Goal: Information Seeking & Learning: Learn about a topic

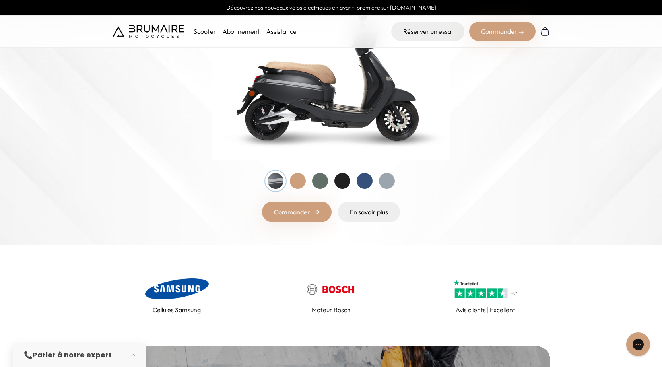
scroll to position [119, 0]
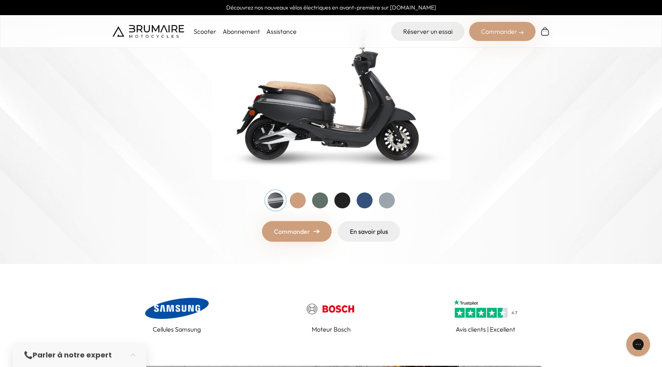
click at [298, 199] on div at bounding box center [298, 201] width 16 height 16
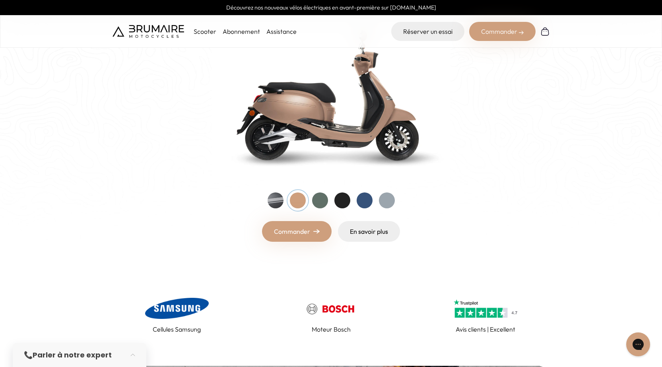
click at [277, 205] on div at bounding box center [276, 201] width 16 height 16
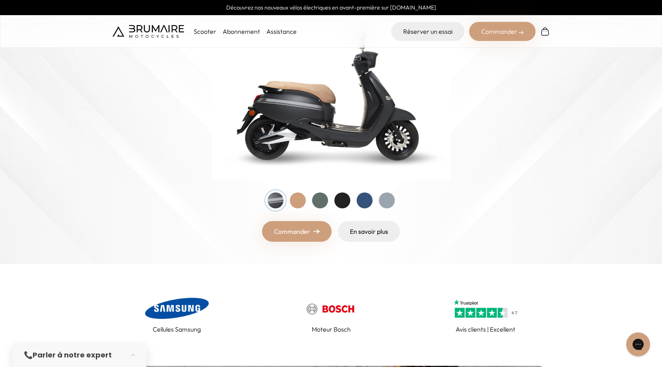
click at [300, 204] on div at bounding box center [298, 201] width 16 height 16
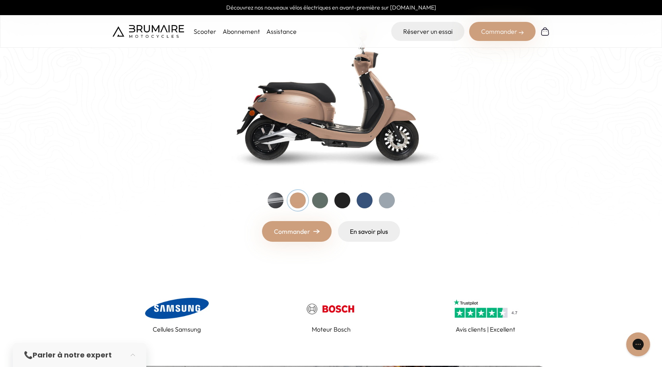
click at [266, 199] on div "Entrez dans une nouvelle ère Nouveau ! Découvrez notre nouveau scooter électriq…" at bounding box center [332, 94] width 438 height 296
click at [274, 201] on div at bounding box center [276, 201] width 16 height 16
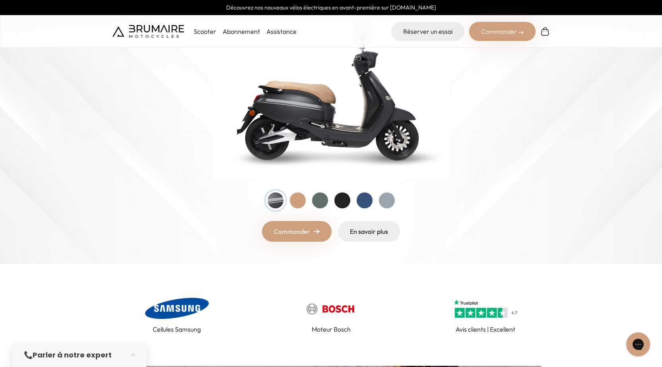
click at [304, 199] on div at bounding box center [298, 201] width 16 height 16
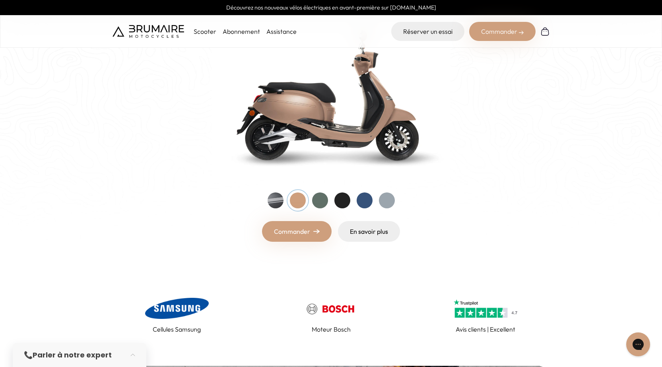
click at [314, 199] on div at bounding box center [320, 201] width 16 height 16
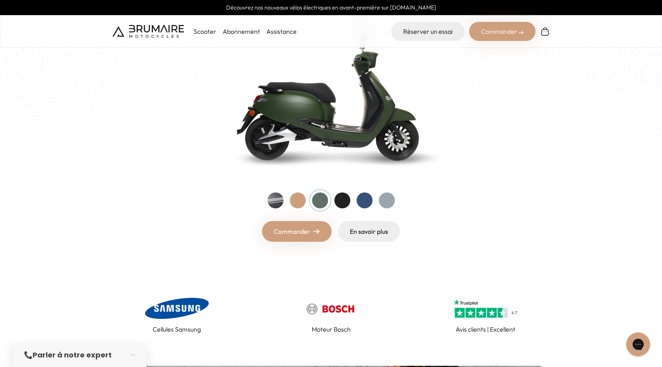
click at [335, 202] on div at bounding box center [343, 201] width 16 height 16
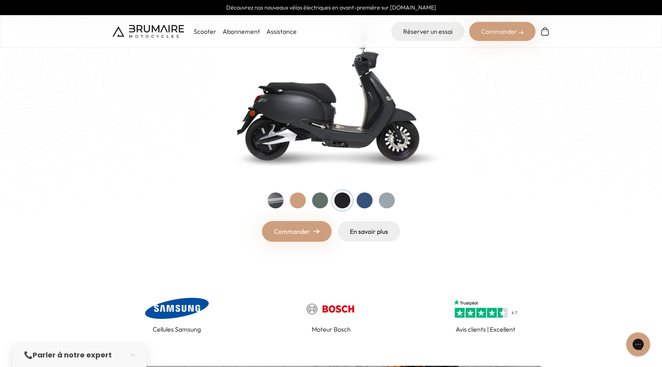
click at [364, 203] on div at bounding box center [365, 201] width 16 height 16
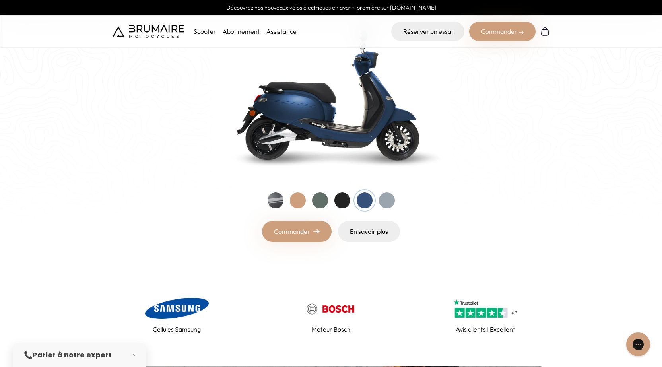
click at [388, 201] on div at bounding box center [387, 201] width 16 height 16
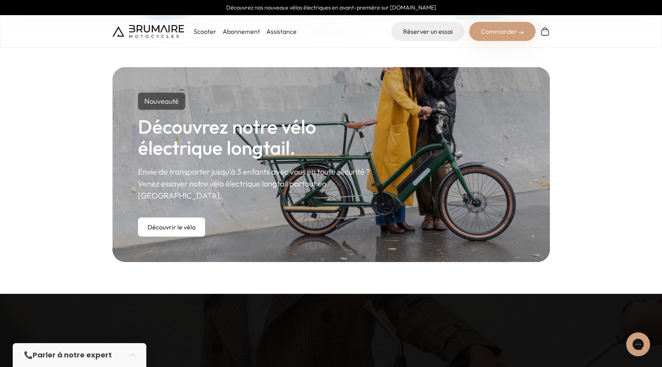
scroll to position [438, 0]
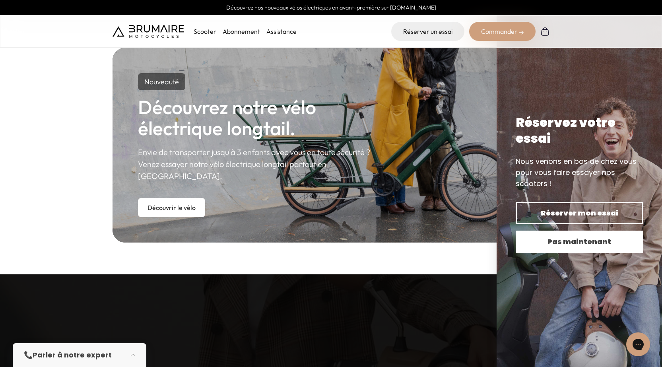
click at [584, 241] on span "Pas maintenant" at bounding box center [579, 241] width 99 height 11
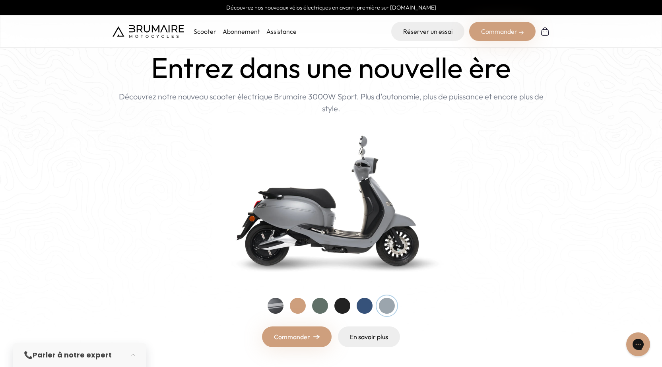
scroll to position [0, 0]
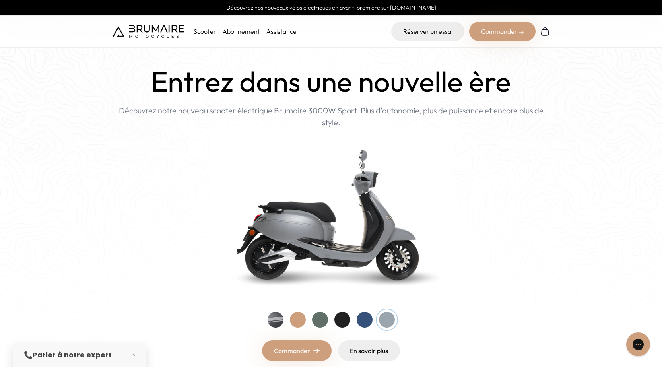
click at [364, 320] on div at bounding box center [365, 320] width 16 height 16
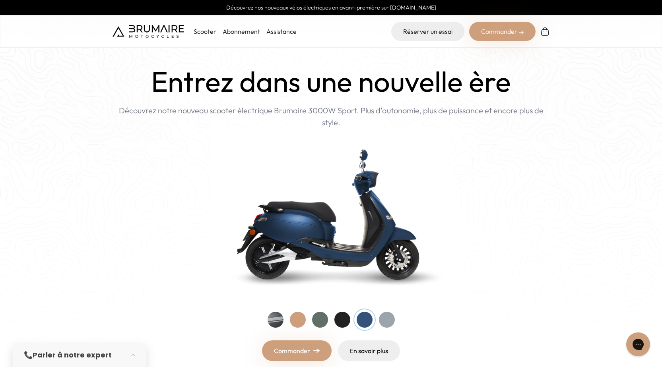
click at [338, 321] on div at bounding box center [343, 320] width 16 height 16
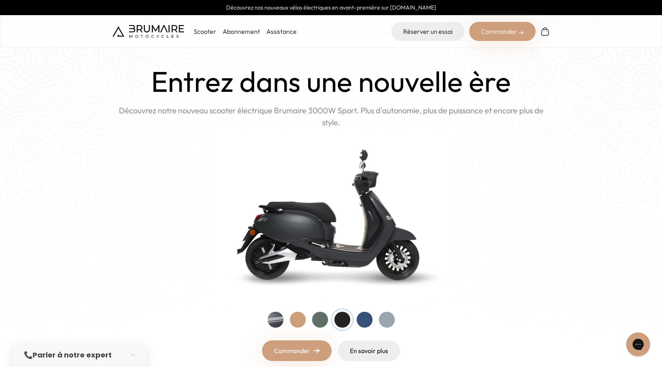
click at [367, 318] on div at bounding box center [365, 320] width 16 height 16
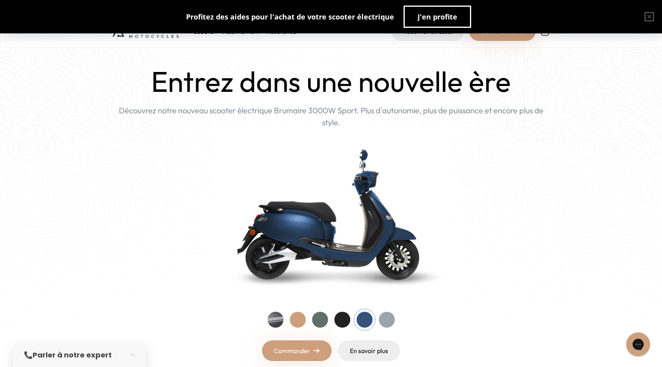
click at [343, 320] on div at bounding box center [343, 320] width 16 height 16
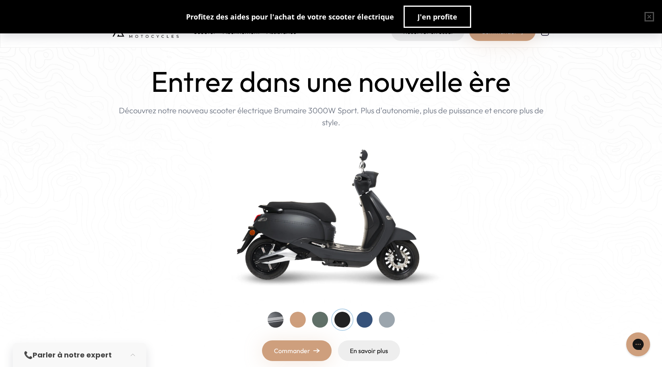
click at [319, 323] on div at bounding box center [320, 320] width 16 height 16
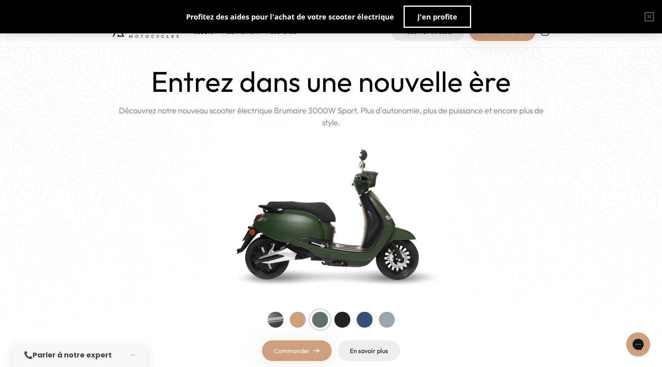
click at [300, 324] on div at bounding box center [298, 320] width 16 height 16
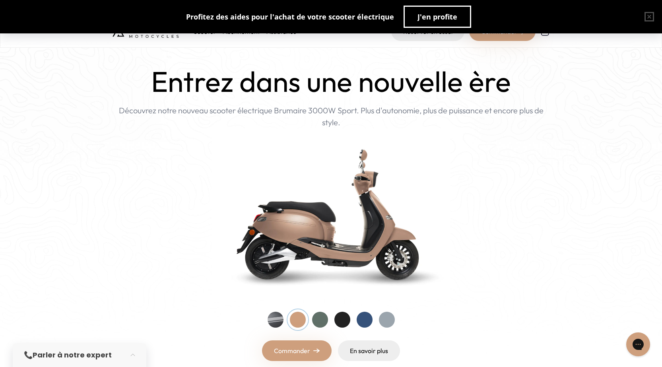
click at [281, 323] on div at bounding box center [276, 320] width 16 height 16
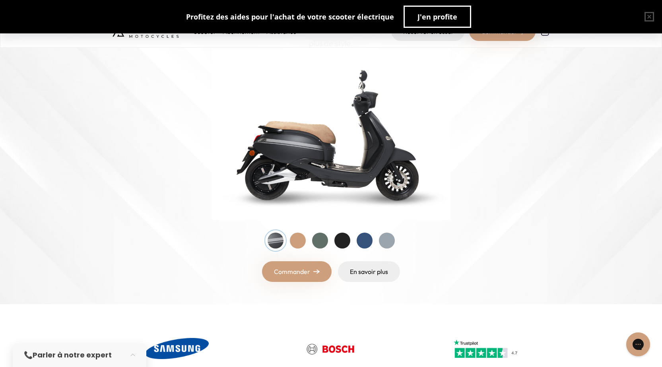
scroll to position [80, 0]
click at [288, 239] on div at bounding box center [331, 240] width 127 height 16
click at [297, 242] on div at bounding box center [298, 240] width 16 height 16
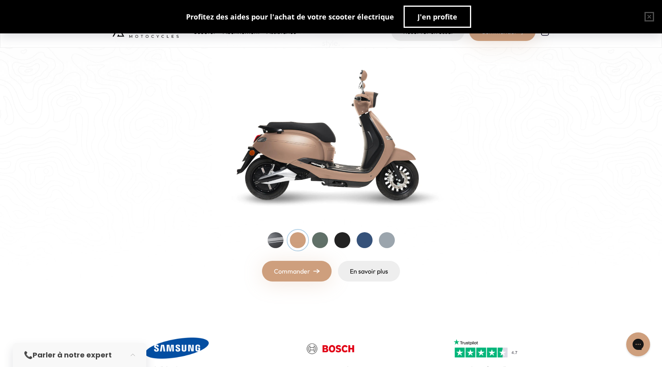
click at [321, 242] on div at bounding box center [320, 240] width 16 height 16
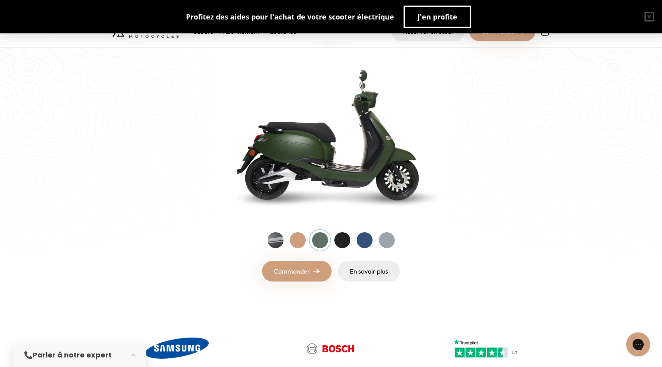
click at [348, 237] on div at bounding box center [343, 240] width 16 height 16
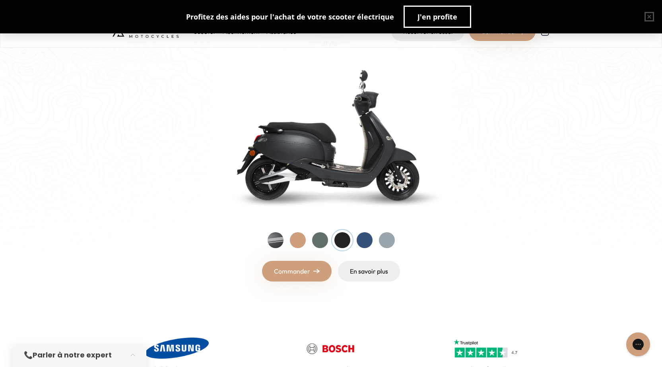
drag, startPoint x: 362, startPoint y: 241, endPoint x: 389, endPoint y: 244, distance: 27.6
click at [363, 241] on div at bounding box center [365, 240] width 16 height 16
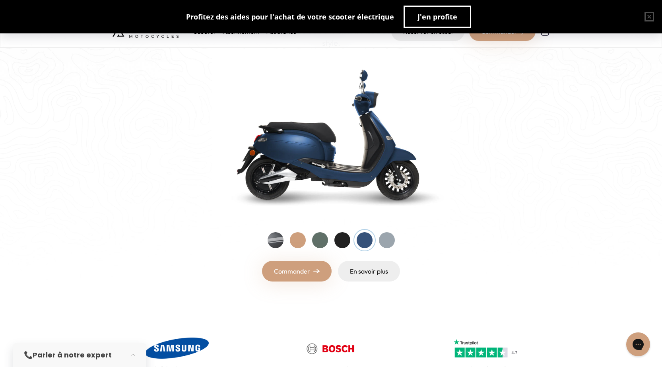
click at [389, 243] on div at bounding box center [387, 240] width 16 height 16
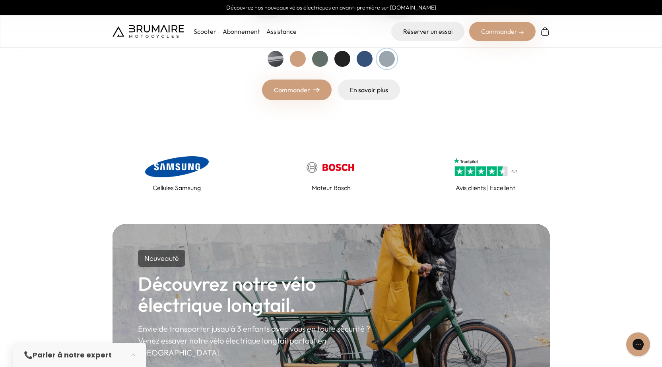
scroll to position [278, 0]
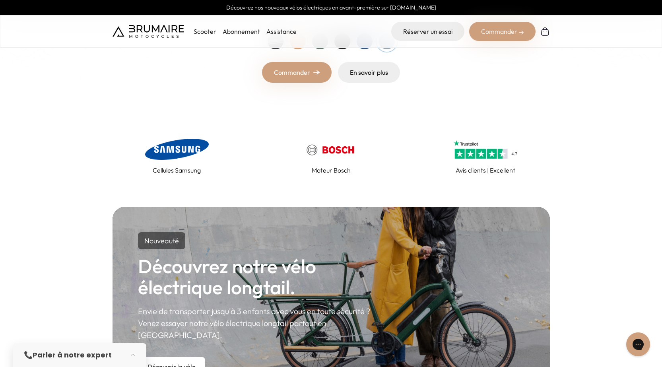
click at [184, 165] on p "Cellules Samsung" at bounding box center [177, 170] width 48 height 10
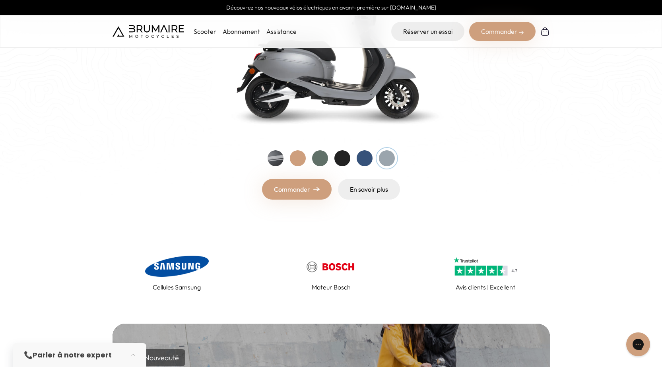
scroll to position [159, 0]
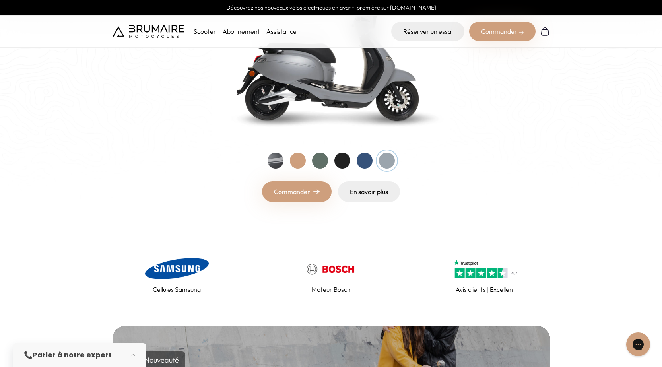
click at [169, 274] on img at bounding box center [177, 268] width 64 height 25
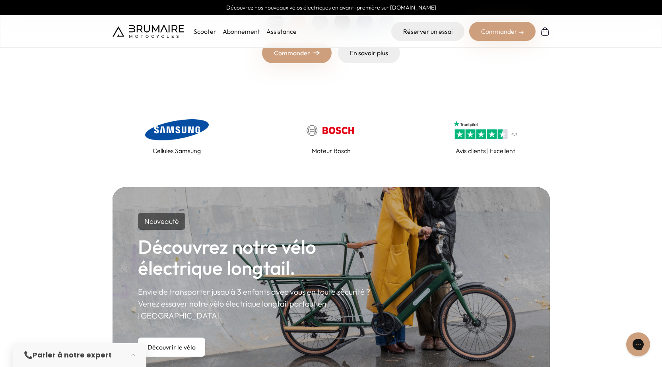
scroll to position [318, 0]
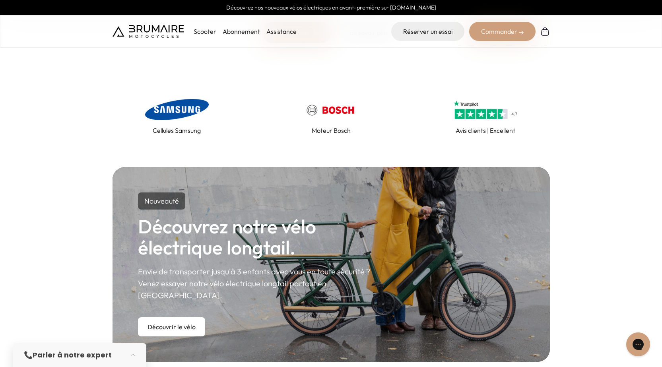
click at [241, 29] on link "Abonnement" at bounding box center [241, 31] width 37 height 8
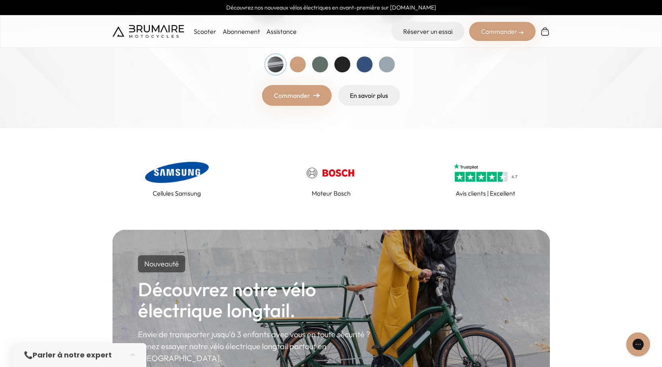
scroll to position [239, 0]
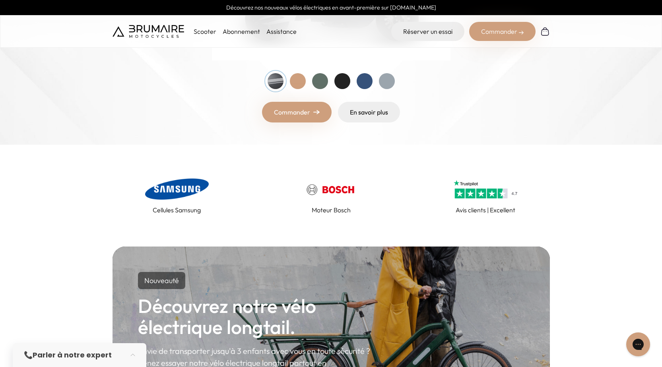
click at [183, 190] on img at bounding box center [177, 189] width 64 height 25
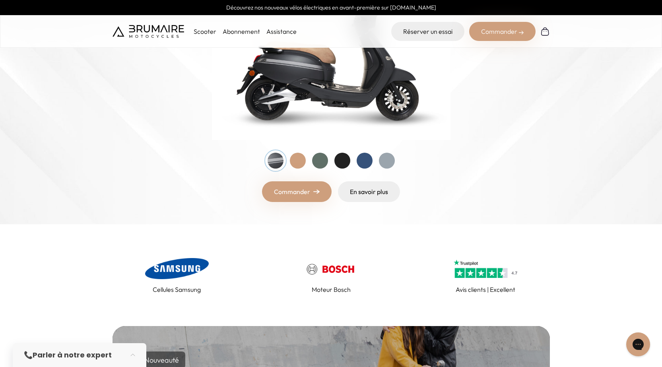
scroll to position [199, 0]
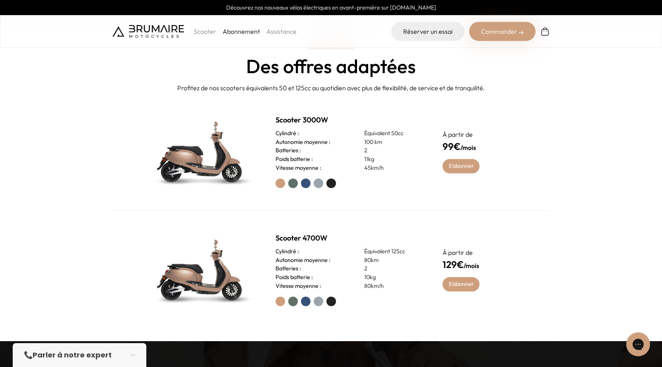
scroll to position [358, 0]
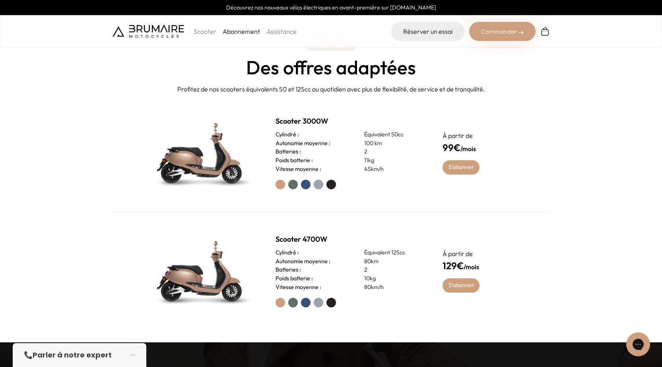
click at [293, 186] on label at bounding box center [293, 185] width 10 height 10
click at [305, 188] on label at bounding box center [306, 185] width 10 height 10
click at [278, 187] on label at bounding box center [281, 185] width 10 height 10
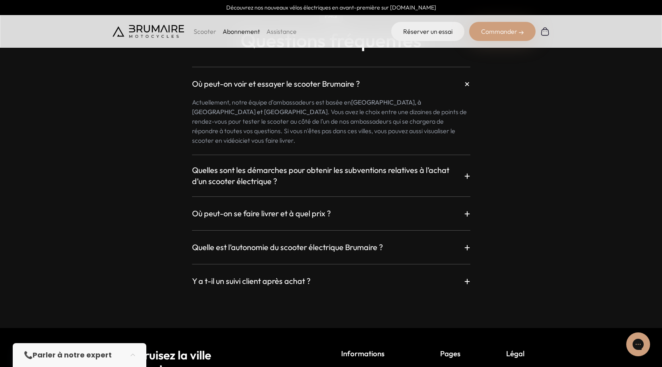
scroll to position [1432, 0]
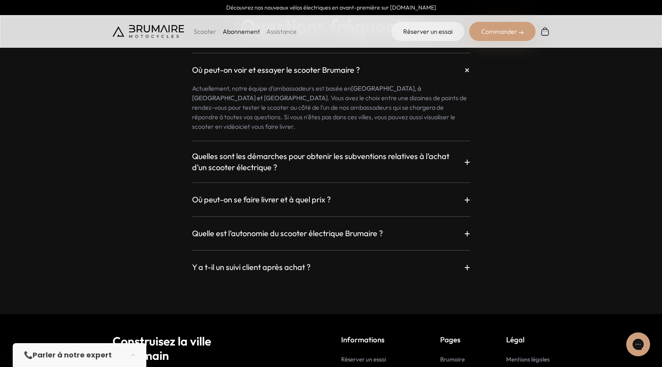
click at [464, 156] on p "+" at bounding box center [467, 162] width 6 height 14
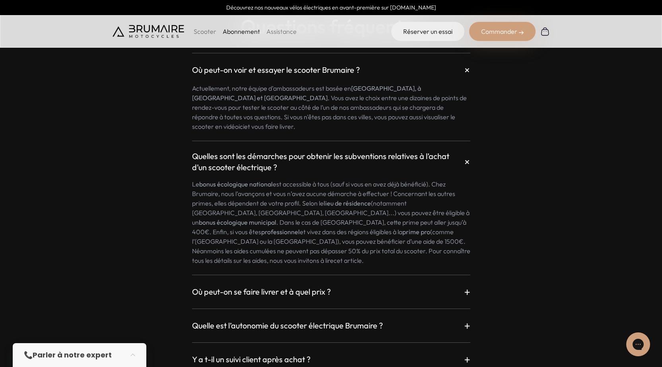
click at [362, 257] on link "cet article" at bounding box center [348, 261] width 28 height 8
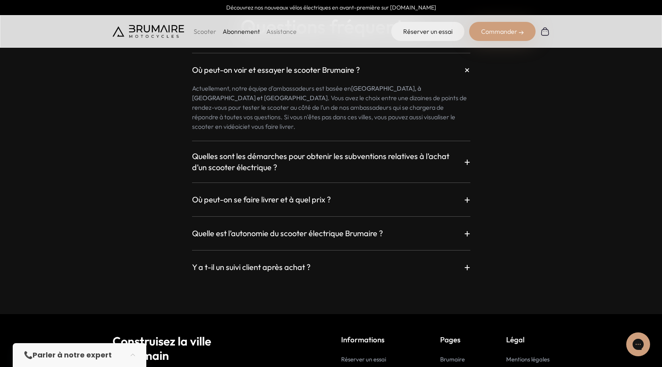
click at [400, 193] on div "Où peut-on se faire livrer et à quel prix ? +" at bounding box center [331, 200] width 278 height 14
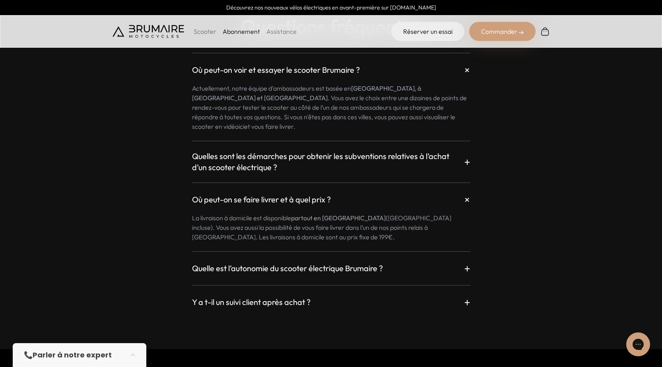
click at [354, 261] on div "Quelle est l’autonomie du scooter électrique Brumaire ? +" at bounding box center [331, 268] width 278 height 14
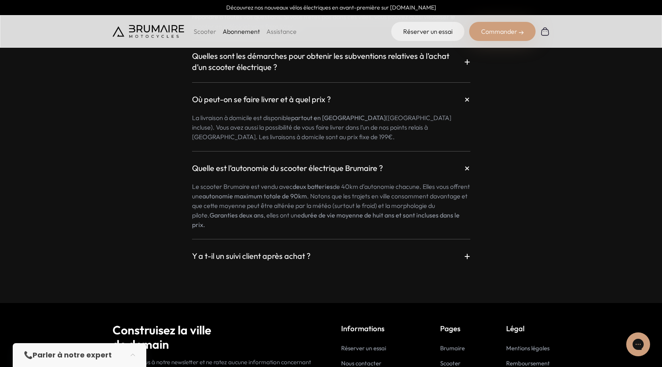
scroll to position [1552, 0]
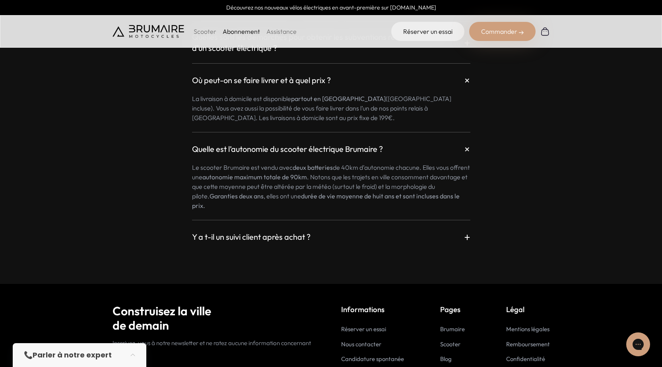
click at [467, 230] on p "+" at bounding box center [467, 237] width 6 height 14
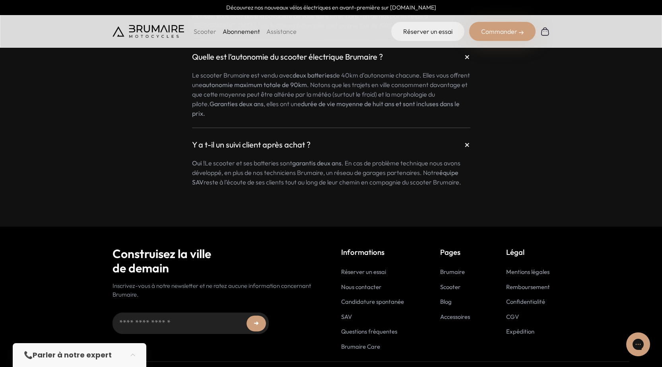
scroll to position [1647, 0]
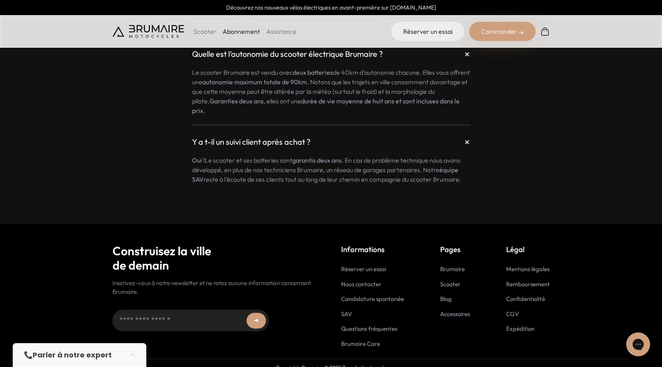
click at [445, 295] on link "Blog" at bounding box center [446, 299] width 12 height 8
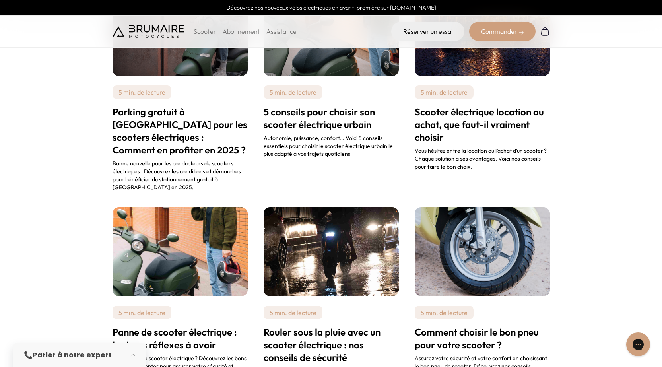
scroll to position [637, 0]
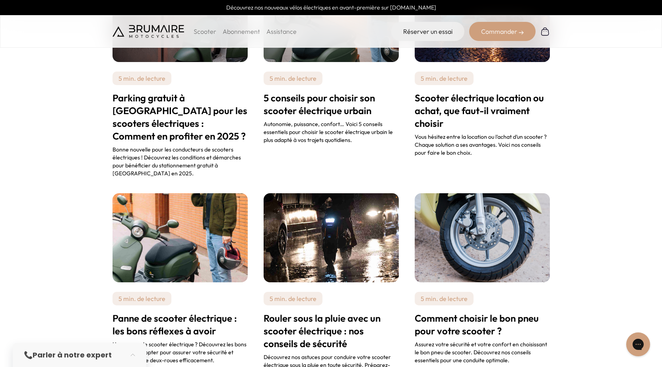
click at [342, 312] on h2 "Rouler sous la pluie avec un scooter électrique : nos conseils de sécurité" at bounding box center [331, 331] width 135 height 38
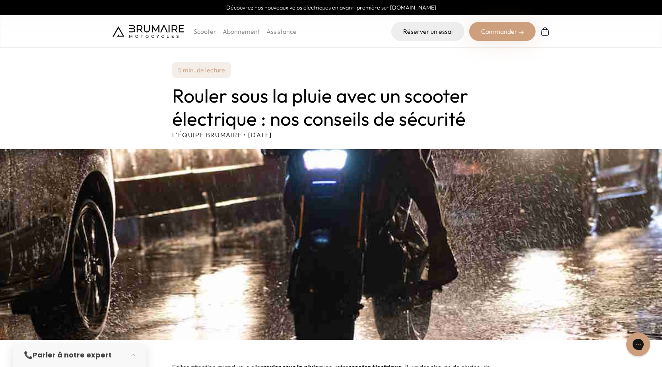
click at [284, 32] on link "Assistance" at bounding box center [282, 31] width 30 height 8
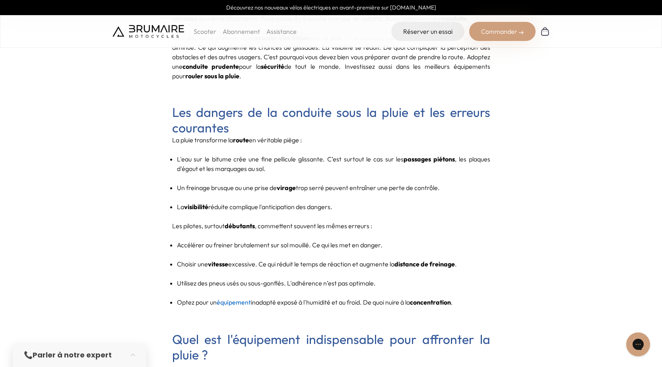
scroll to position [318, 0]
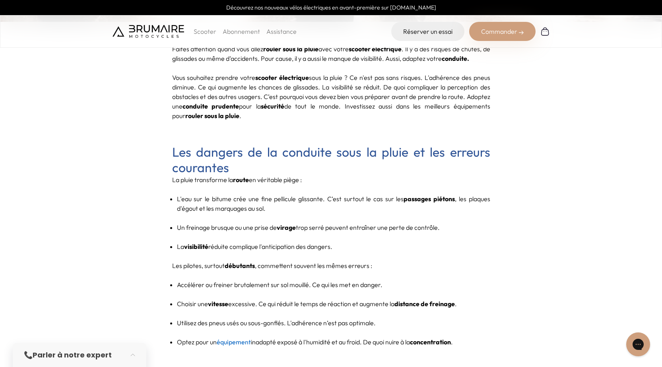
click at [138, 29] on img at bounding box center [149, 31] width 72 height 13
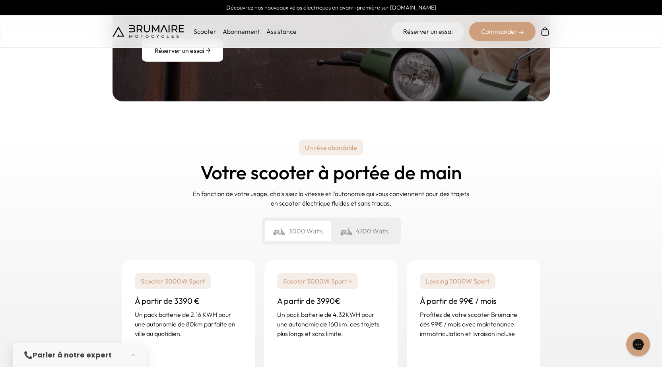
scroll to position [1154, 0]
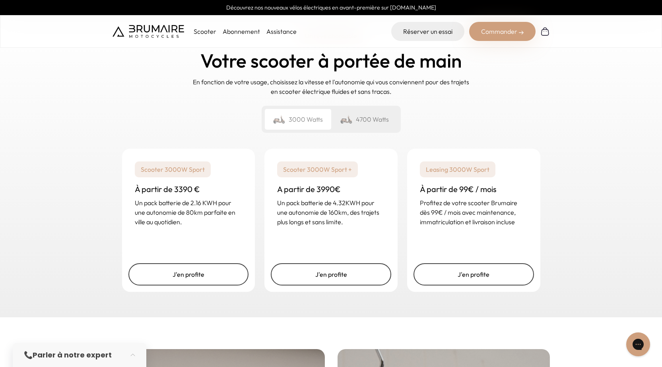
click at [366, 112] on div "4700 Watts" at bounding box center [364, 119] width 66 height 21
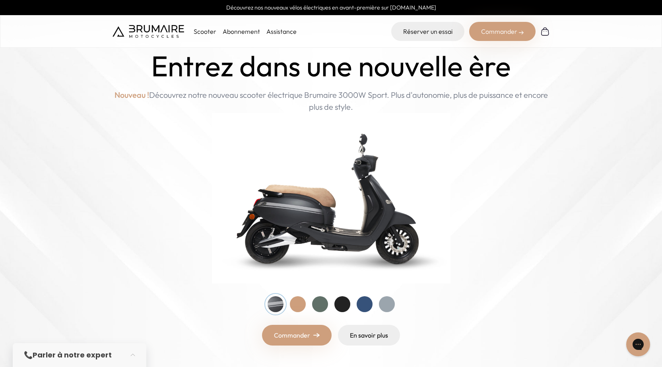
scroll to position [0, 0]
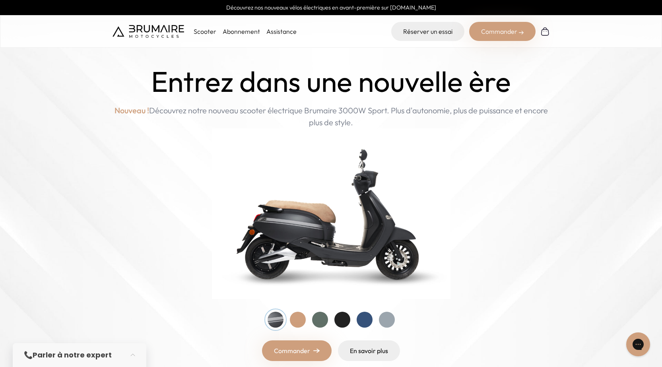
click at [198, 33] on p "Scooter" at bounding box center [205, 32] width 23 height 10
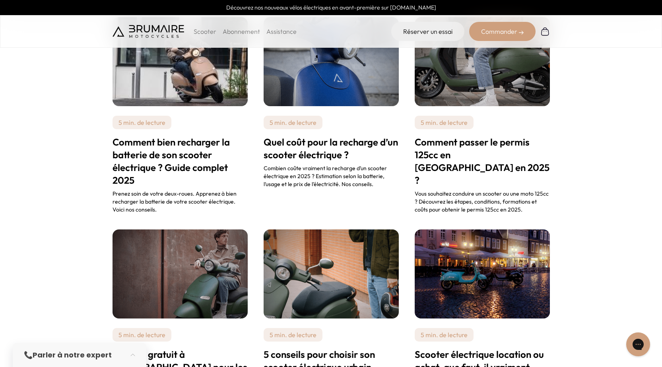
scroll to position [398, 0]
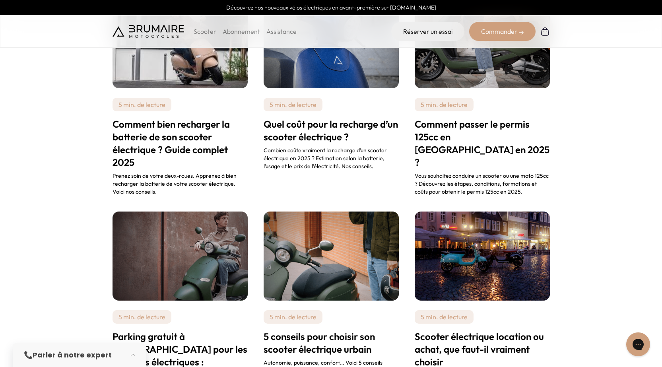
click at [472, 127] on h2 "Comment passer le permis 125cc en [GEOGRAPHIC_DATA] en 2025 ?" at bounding box center [482, 143] width 135 height 51
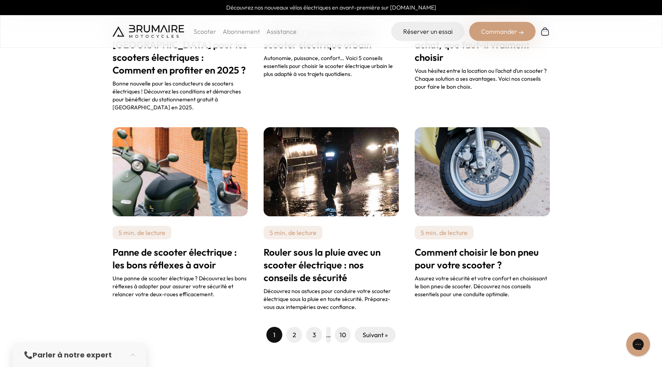
scroll to position [716, 0]
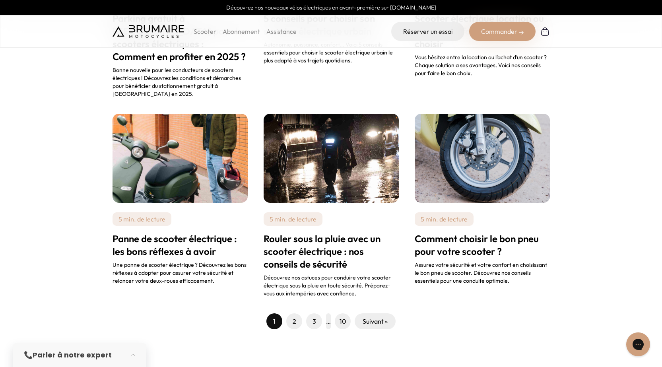
click at [295, 317] on link "2" at bounding box center [295, 322] width 4 height 10
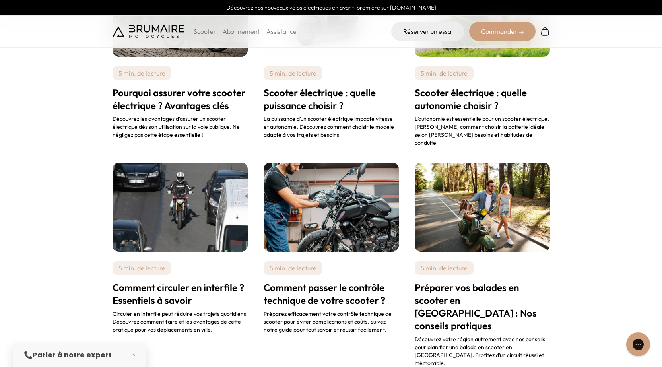
scroll to position [676, 0]
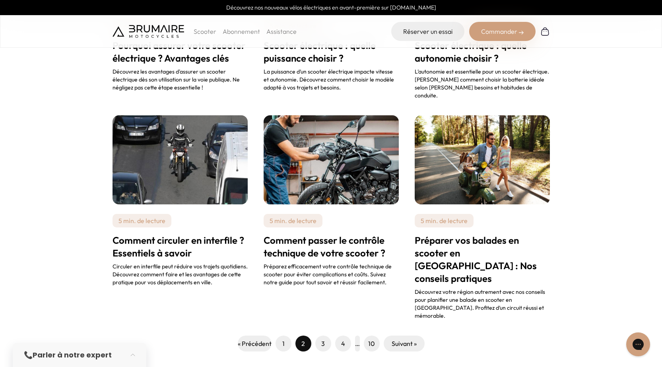
click at [324, 336] on span "3" at bounding box center [323, 344] width 16 height 16
click at [325, 336] on span "3" at bounding box center [323, 344] width 16 height 16
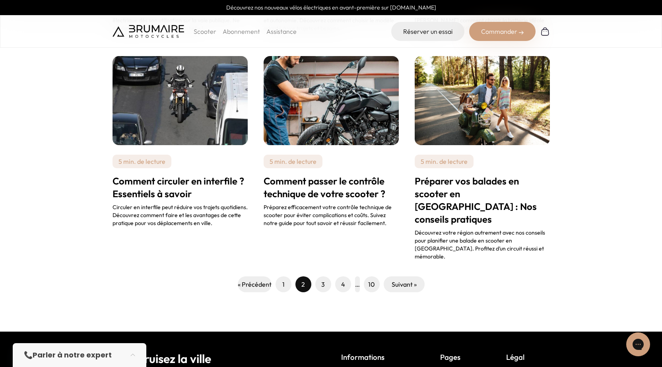
scroll to position [756, 0]
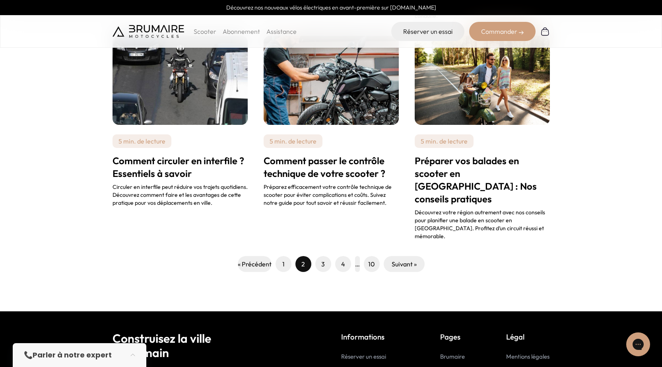
click at [321, 259] on link "3" at bounding box center [323, 264] width 4 height 10
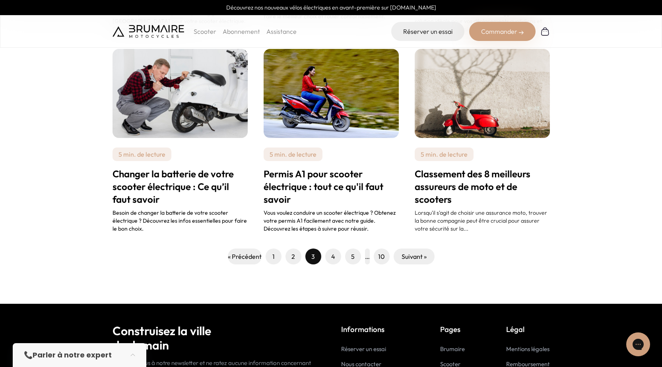
scroll to position [756, 0]
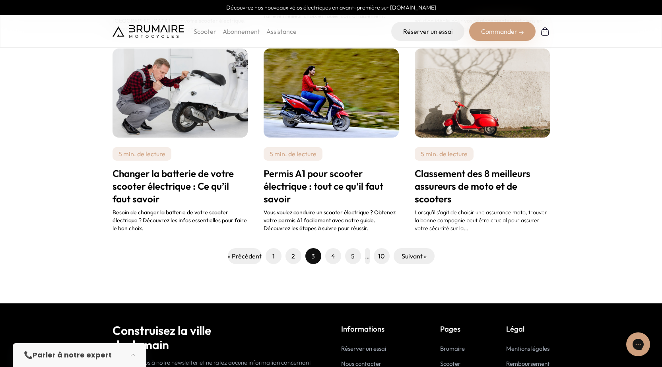
click at [331, 251] on link "4" at bounding box center [333, 256] width 4 height 10
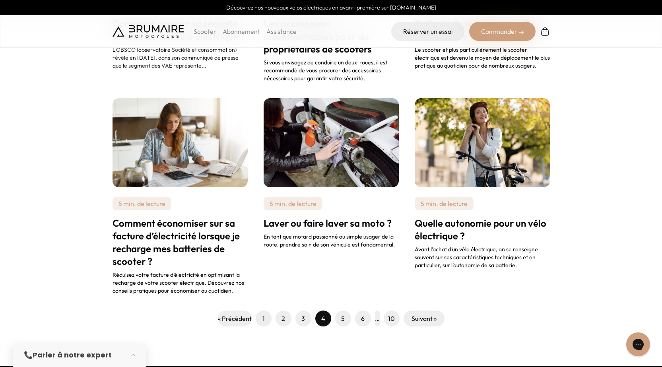
scroll to position [756, 0]
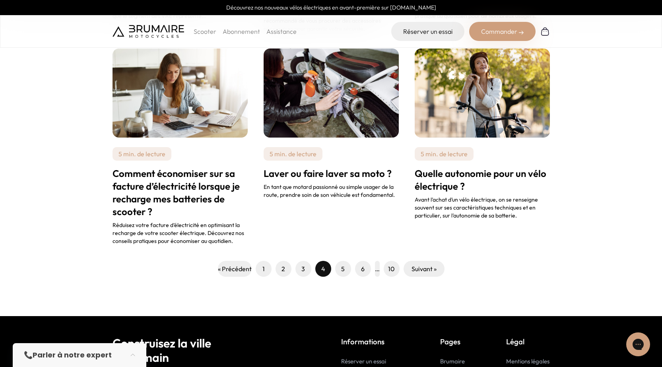
click at [343, 269] on link "5" at bounding box center [343, 269] width 4 height 10
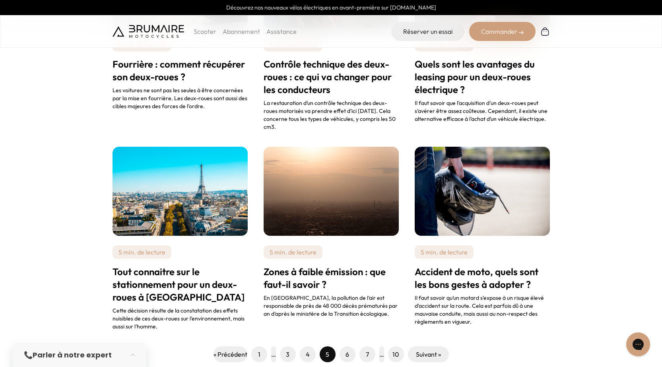
scroll to position [676, 0]
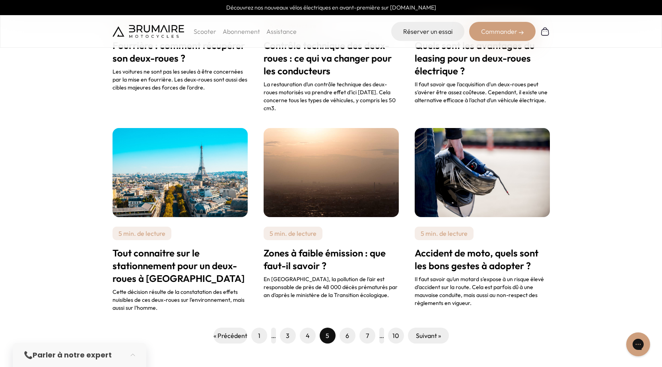
click at [193, 264] on h2 "Tout connaitre sur le stationnement pour un deux-roues à Paris" at bounding box center [180, 266] width 135 height 38
click at [351, 331] on span "6" at bounding box center [348, 336] width 16 height 16
click at [347, 337] on link "6" at bounding box center [348, 336] width 4 height 10
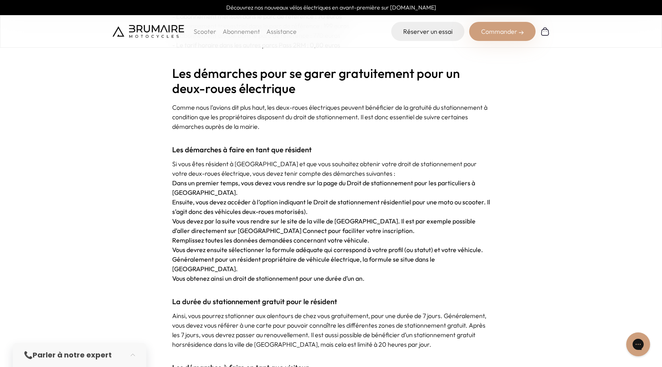
scroll to position [1432, 0]
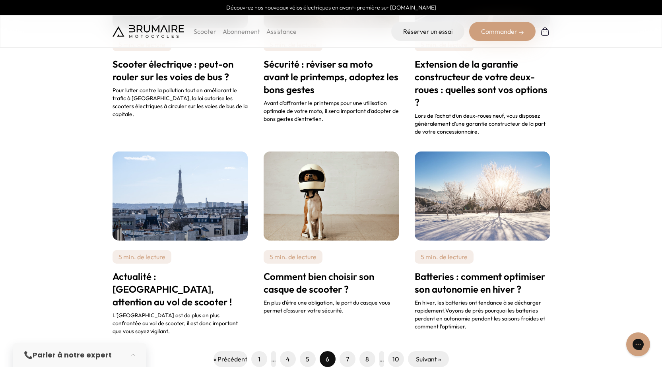
scroll to position [676, 0]
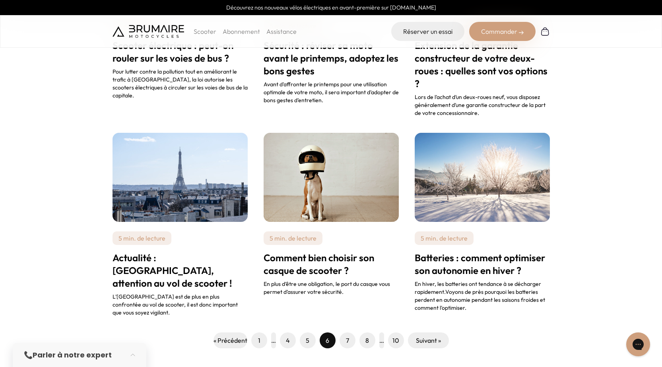
click at [347, 336] on link "7" at bounding box center [347, 341] width 3 height 10
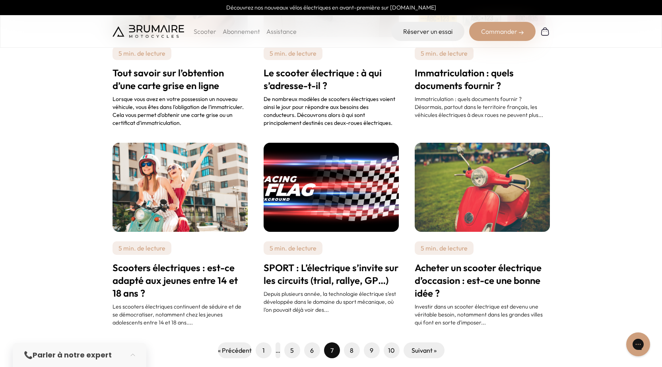
scroll to position [676, 0]
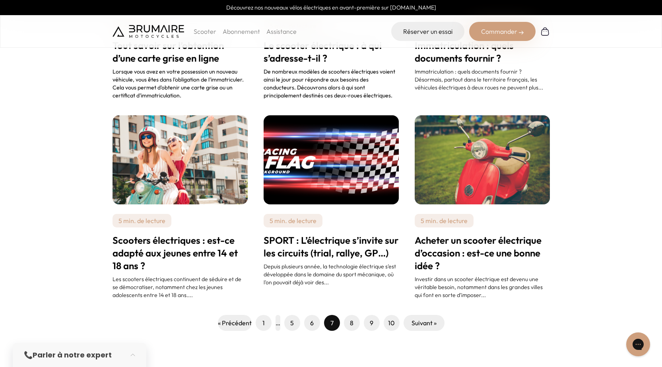
click at [352, 318] on link "8" at bounding box center [352, 323] width 4 height 10
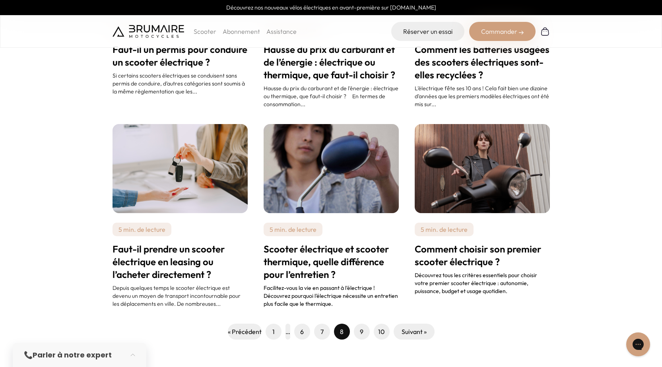
scroll to position [676, 0]
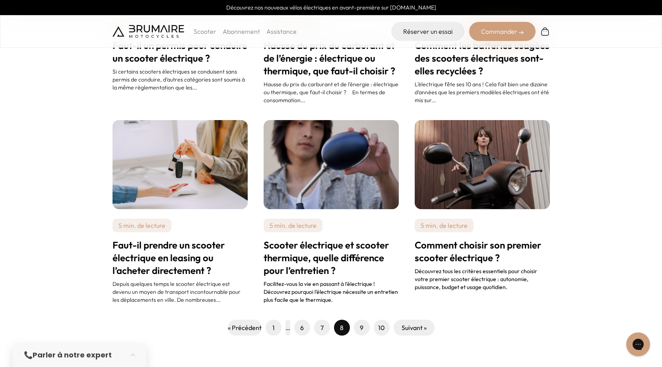
click at [363, 325] on link "9" at bounding box center [362, 328] width 4 height 10
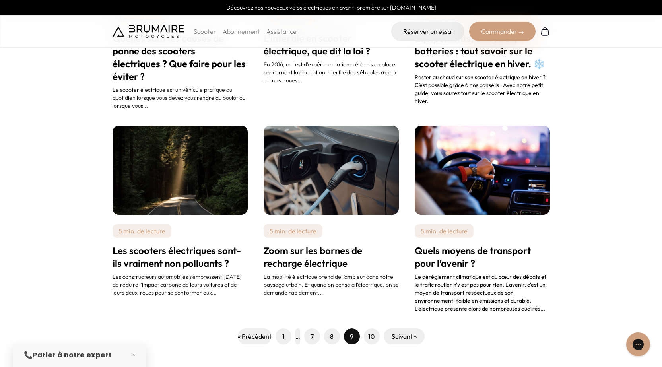
scroll to position [676, 0]
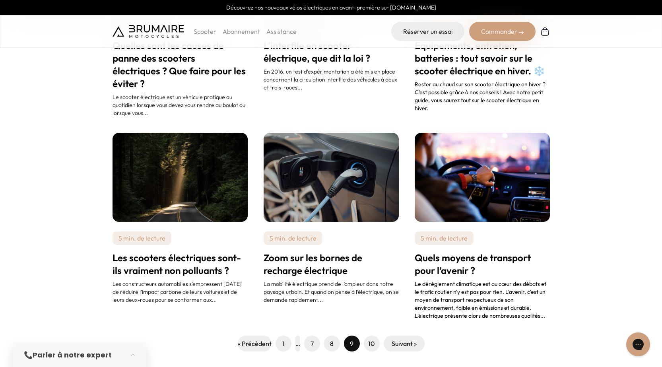
click at [374, 342] on link "10" at bounding box center [371, 344] width 7 height 10
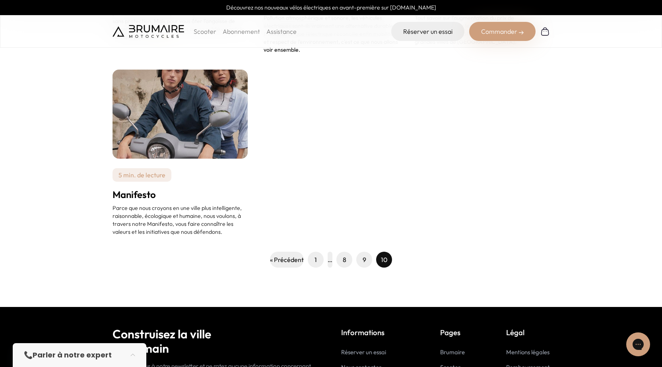
scroll to position [637, 0]
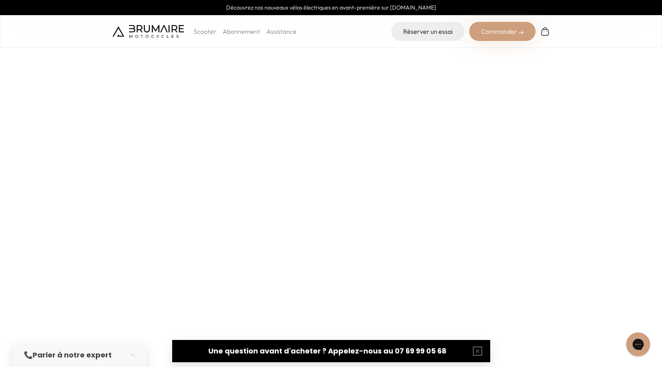
click at [199, 33] on p "Scooter" at bounding box center [205, 32] width 23 height 10
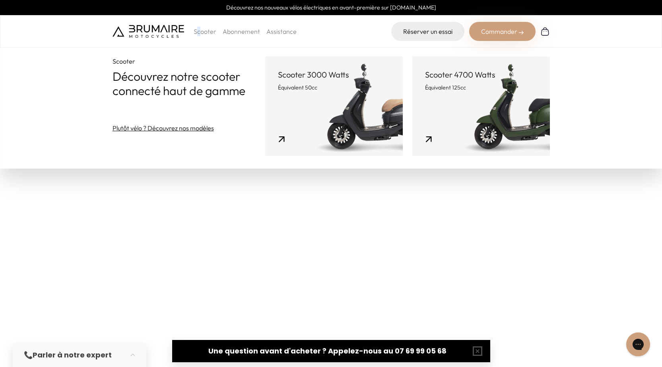
scroll to position [40, 0]
click at [146, 37] on img at bounding box center [149, 31] width 72 height 13
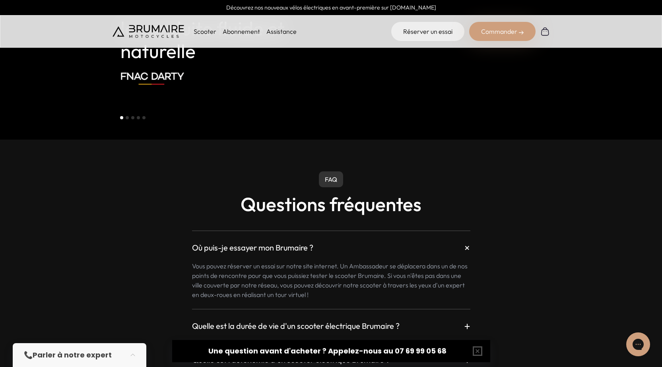
scroll to position [1949, 0]
click at [325, 194] on h2 "Questions fréquentes" at bounding box center [331, 204] width 596 height 21
click at [327, 172] on p "FAQ" at bounding box center [331, 180] width 24 height 16
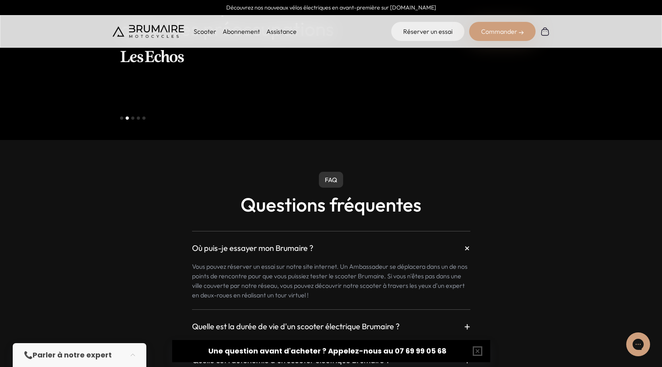
click at [328, 172] on p "FAQ" at bounding box center [331, 180] width 24 height 16
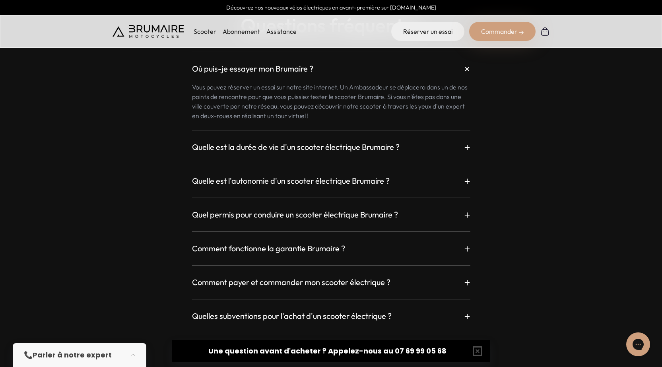
scroll to position [2108, 0]
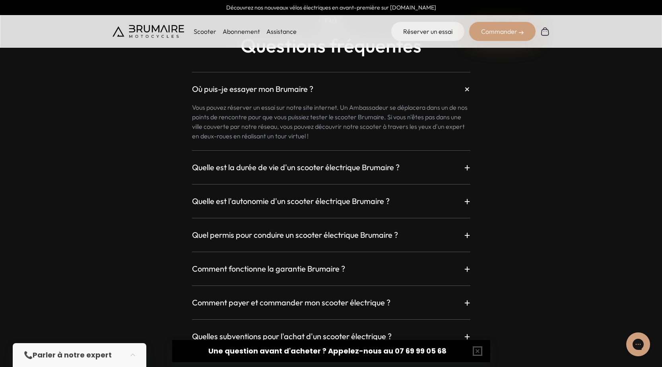
click at [339, 162] on h3 "Quelle est la durée de vie d'un scooter électrique Brumaire ?" at bounding box center [296, 167] width 208 height 11
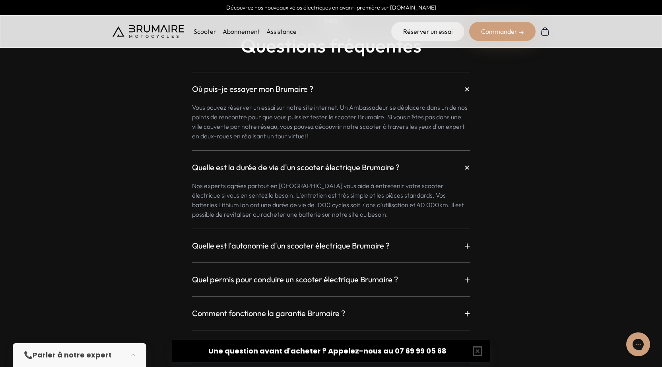
click at [263, 84] on h3 "Où puis-je essayer mon Brumaire ?" at bounding box center [252, 89] width 121 height 11
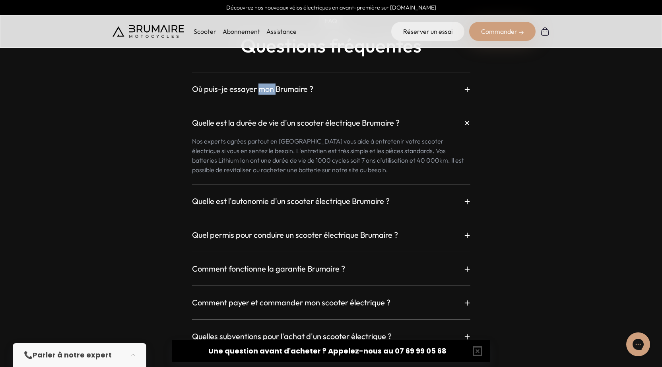
click at [263, 84] on h3 "Où puis-je essayer mon Brumaire ?" at bounding box center [252, 89] width 121 height 11
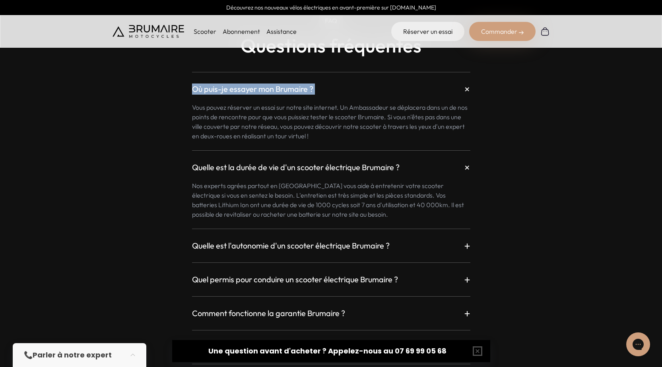
click at [263, 84] on h3 "Où puis-je essayer mon Brumaire ?" at bounding box center [252, 89] width 121 height 11
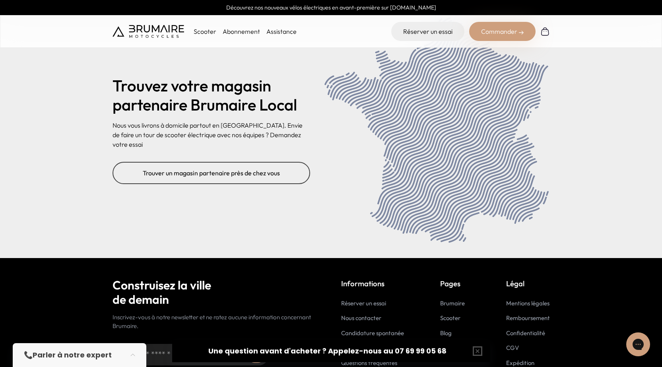
scroll to position [3209, 0]
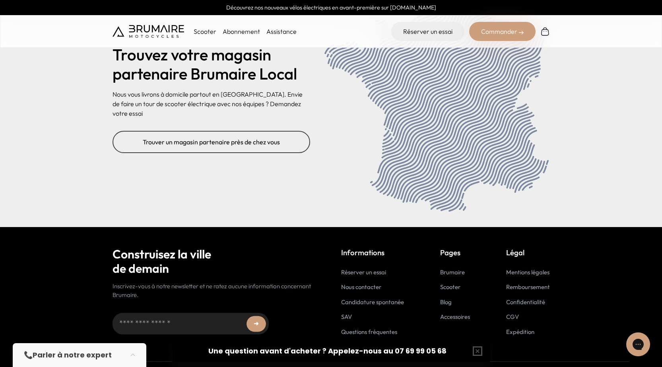
click at [442, 298] on link "Blog" at bounding box center [446, 302] width 12 height 8
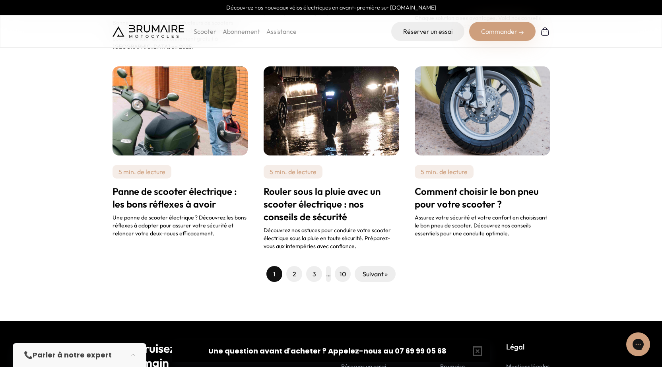
scroll to position [858, 0]
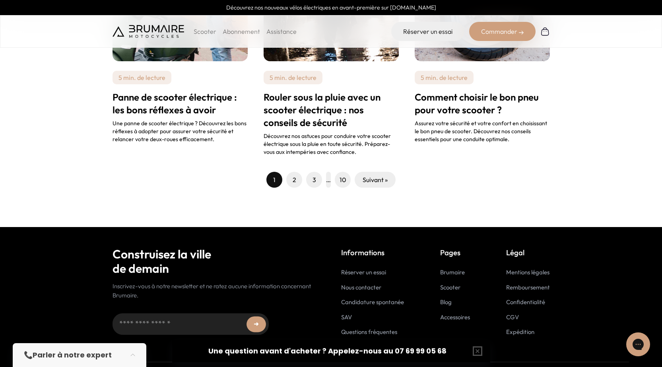
click at [377, 328] on link "Questions fréquentes" at bounding box center [369, 332] width 56 height 8
click at [370, 343] on link "Brumaire Care" at bounding box center [360, 347] width 39 height 8
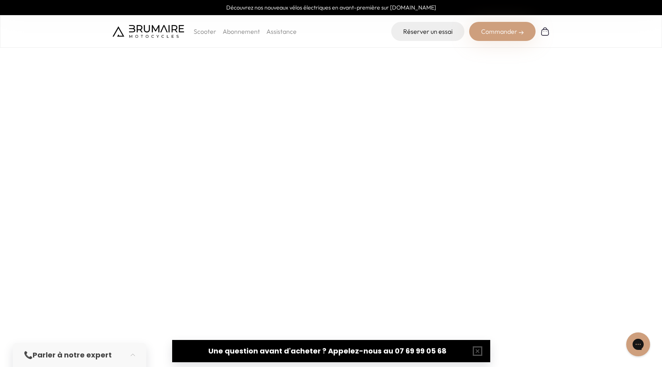
click at [162, 38] on img at bounding box center [149, 31] width 72 height 13
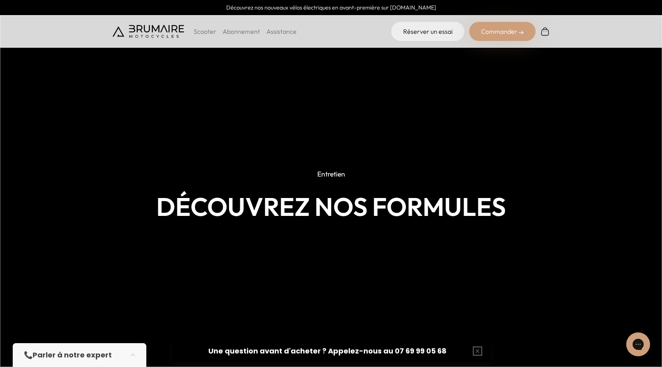
click at [204, 22] on div "Scooter Abonnement Assistance Réserver un essai Commander" at bounding box center [331, 31] width 662 height 33
click at [206, 31] on p "Scooter" at bounding box center [205, 32] width 23 height 10
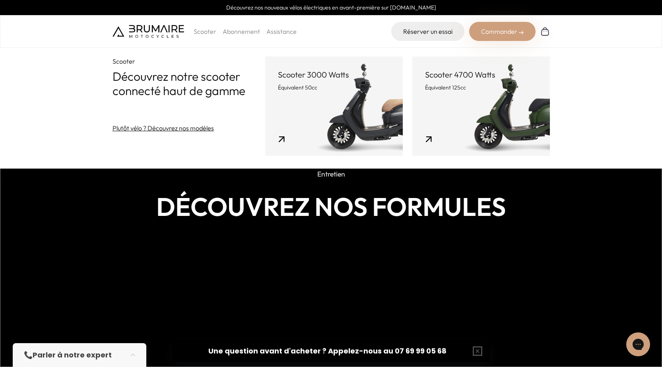
click at [353, 111] on link "Scooter 3000 Watts Équivalent 50cc" at bounding box center [334, 105] width 138 height 99
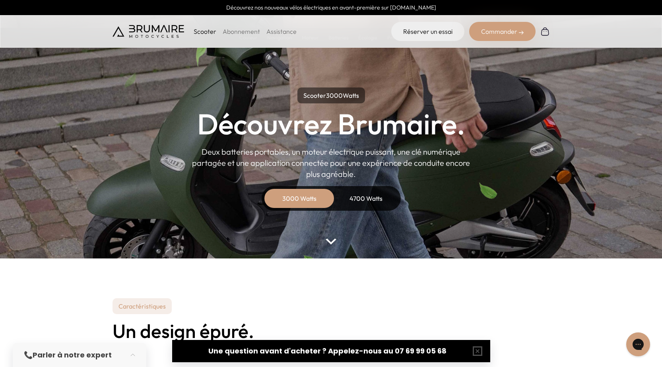
click at [202, 30] on p "Scooter" at bounding box center [205, 32] width 23 height 10
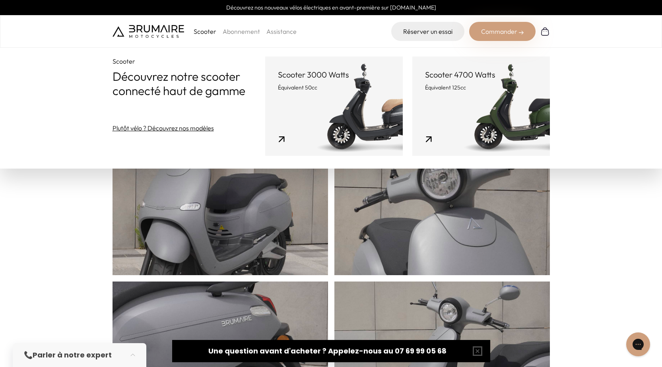
scroll to position [159, 0]
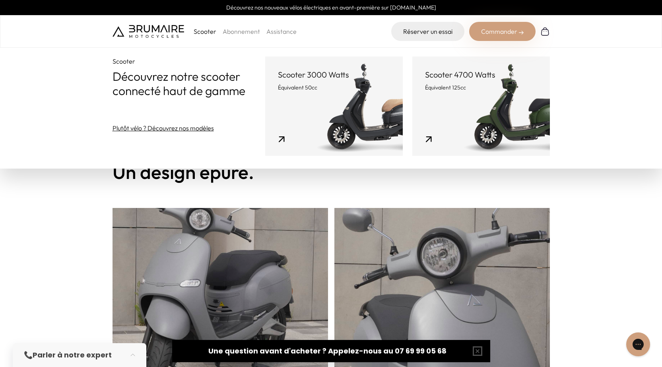
click at [284, 121] on link "Scooter 3000 Watts Équivalent 50cc" at bounding box center [334, 105] width 138 height 99
click at [282, 139] on link "Scooter 3000 Watts Équivalent 50cc" at bounding box center [334, 105] width 138 height 99
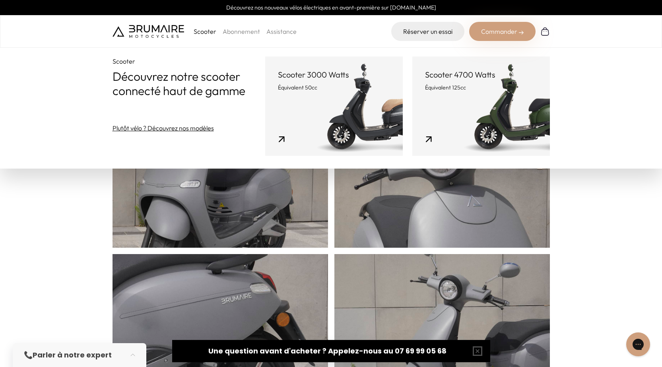
scroll to position [557, 0]
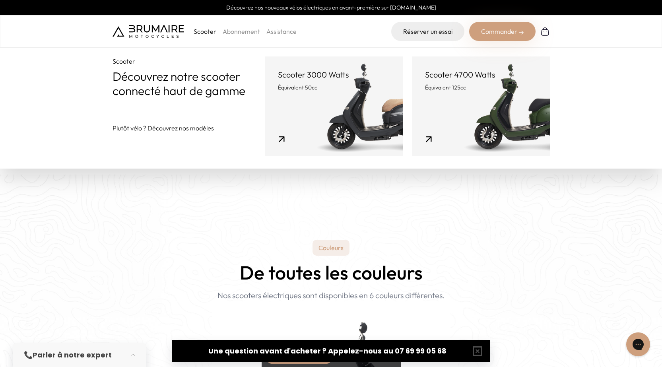
click at [127, 181] on home-hero "Couleurs De toutes les couleurs Nouveau ! Nos scooters électriques sont disponi…" at bounding box center [331, 349] width 662 height 348
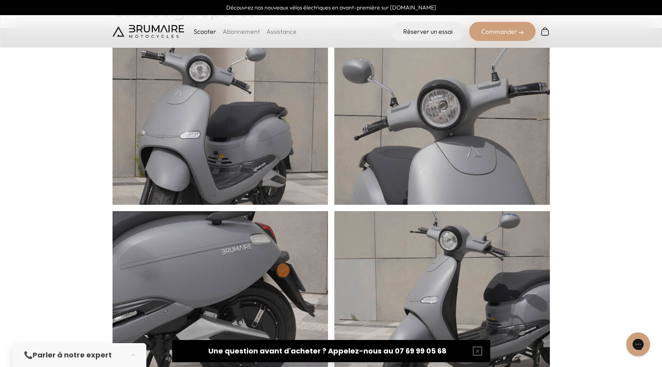
scroll to position [239, 0]
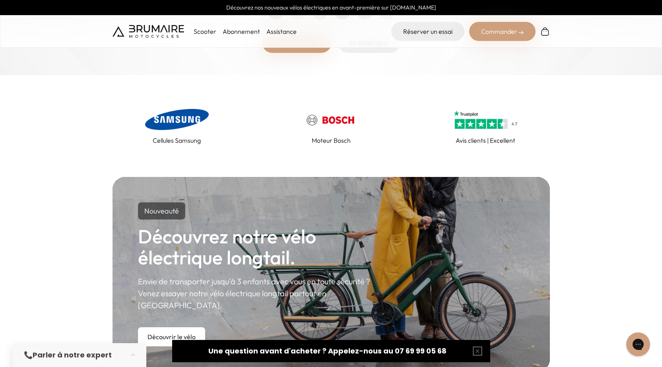
scroll to position [278, 0]
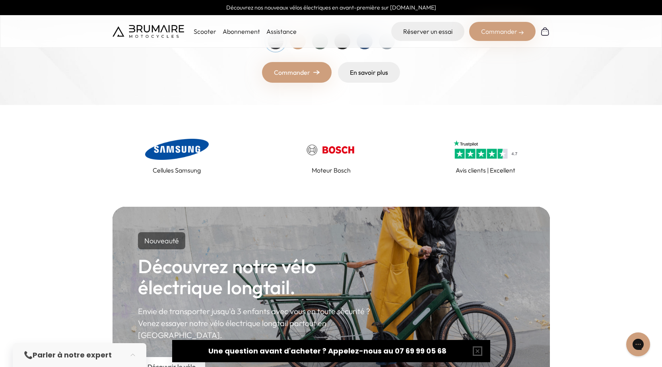
click at [199, 31] on p "Scooter" at bounding box center [205, 32] width 23 height 10
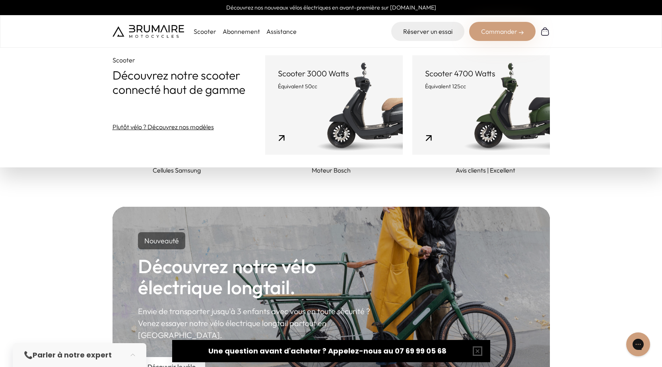
scroll to position [318, 0]
